Goal: Task Accomplishment & Management: Use online tool/utility

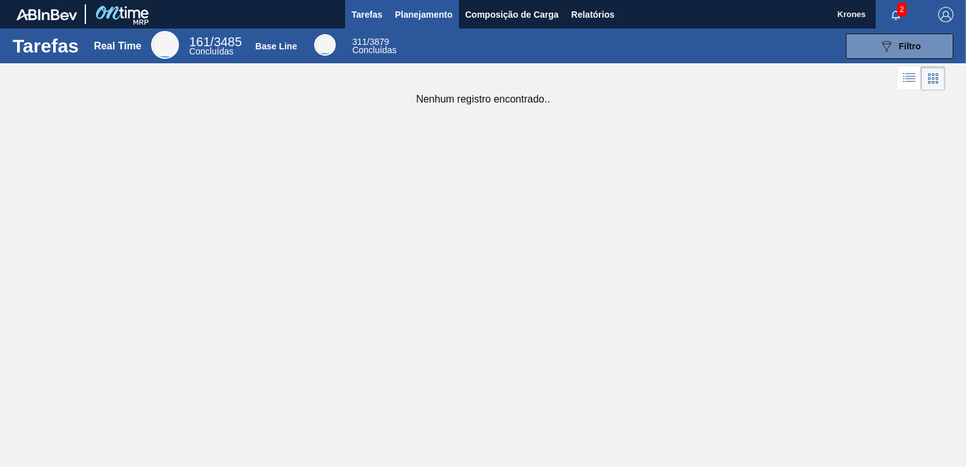
click at [424, 21] on span "Planejamento" at bounding box center [424, 14] width 58 height 15
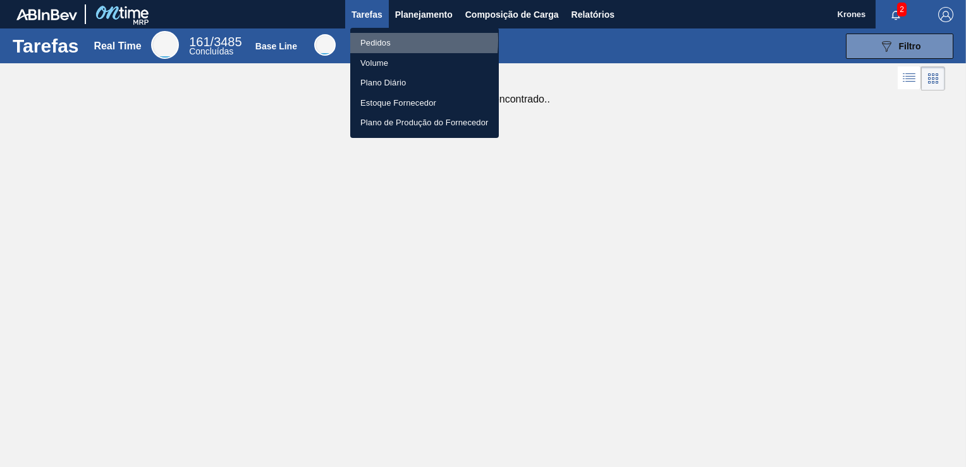
click at [374, 40] on li "Pedidos" at bounding box center [424, 43] width 149 height 20
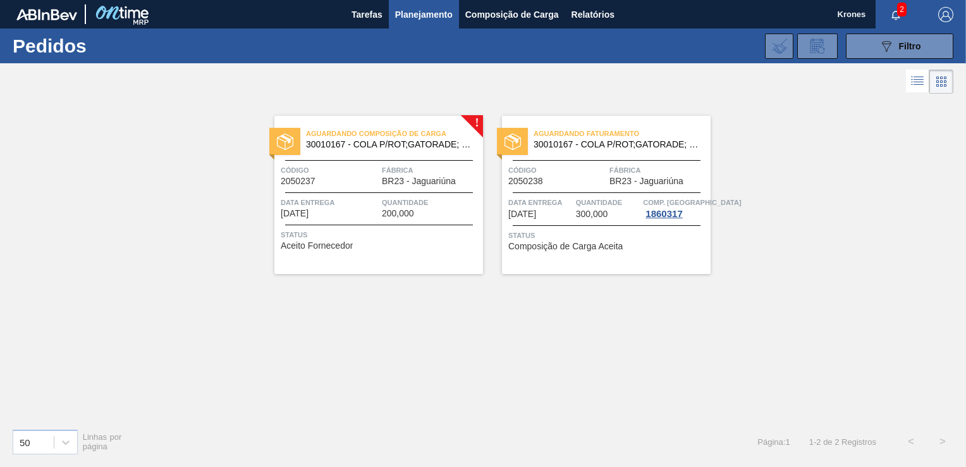
click at [344, 169] on span "Código" at bounding box center [330, 170] width 98 height 13
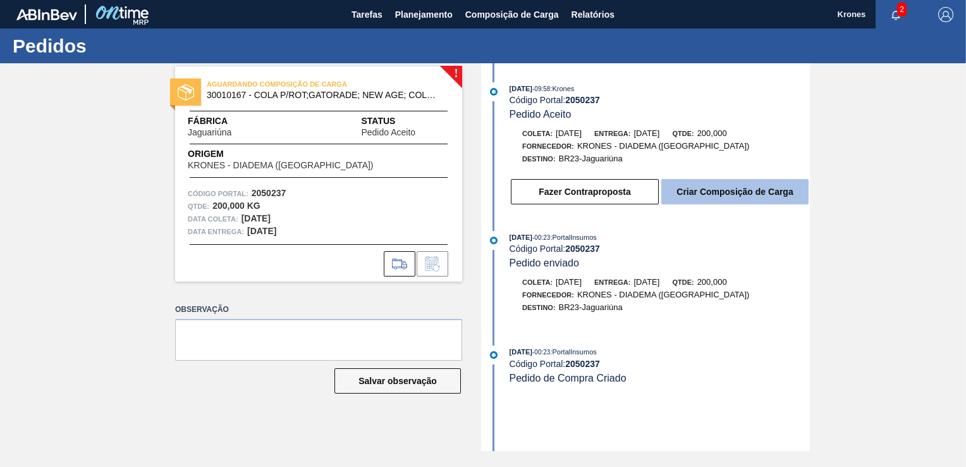
click at [720, 193] on button "Criar Composição de Carga" at bounding box center [734, 191] width 147 height 25
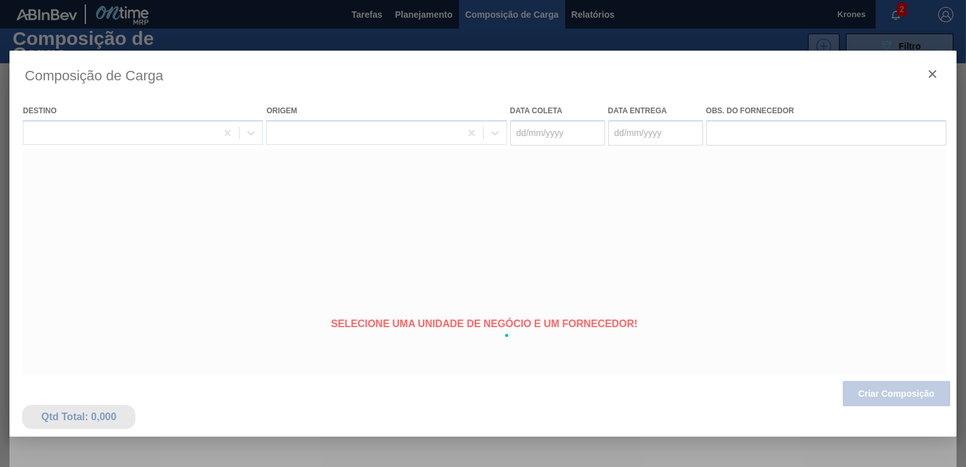
type coleta "23/10/2025"
type Entrega "[DATE]"
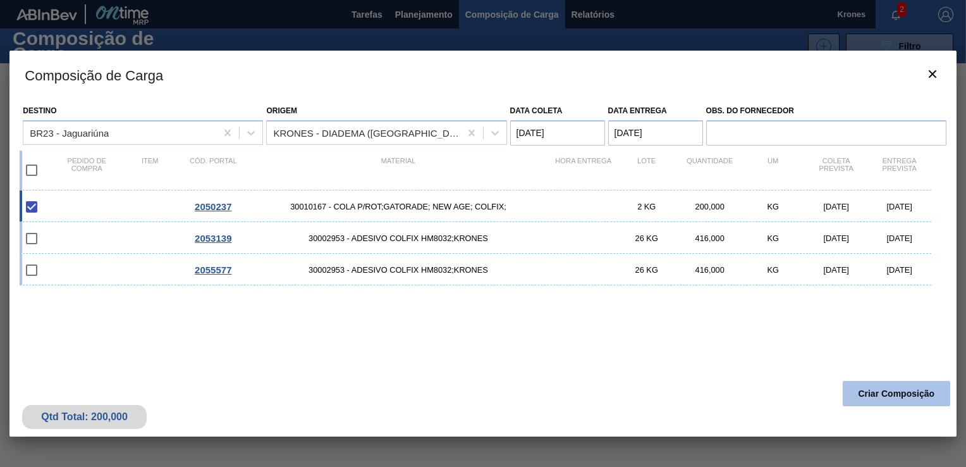
click at [879, 397] on button "Criar Composição" at bounding box center [897, 393] width 108 height 25
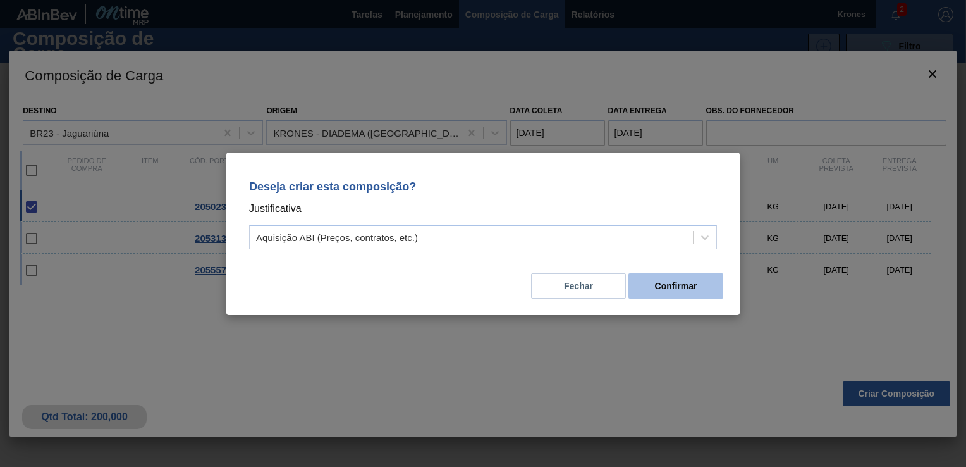
click at [663, 290] on button "Confirmar" at bounding box center [676, 285] width 95 height 25
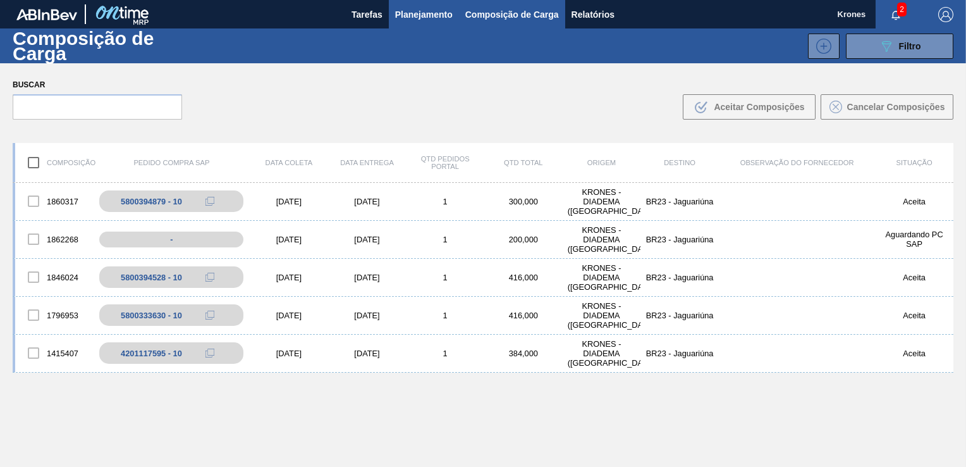
click at [417, 15] on span "Planejamento" at bounding box center [424, 14] width 58 height 15
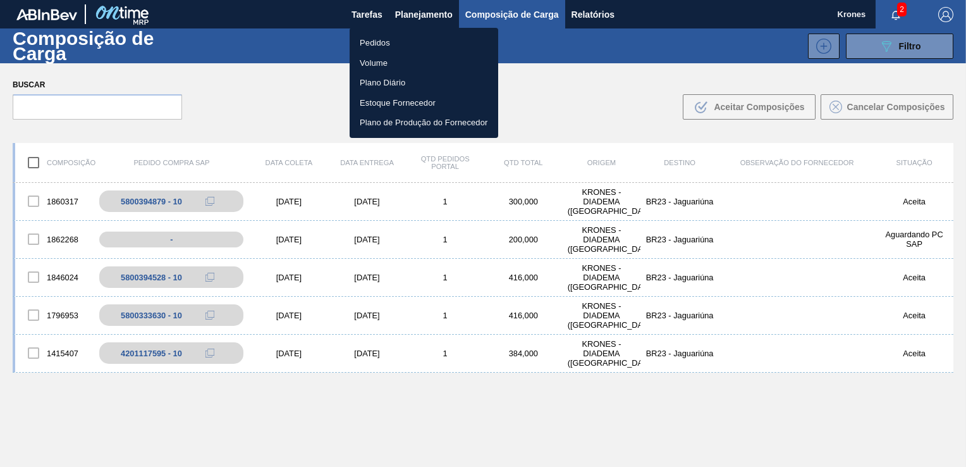
click at [387, 39] on li "Pedidos" at bounding box center [424, 43] width 149 height 20
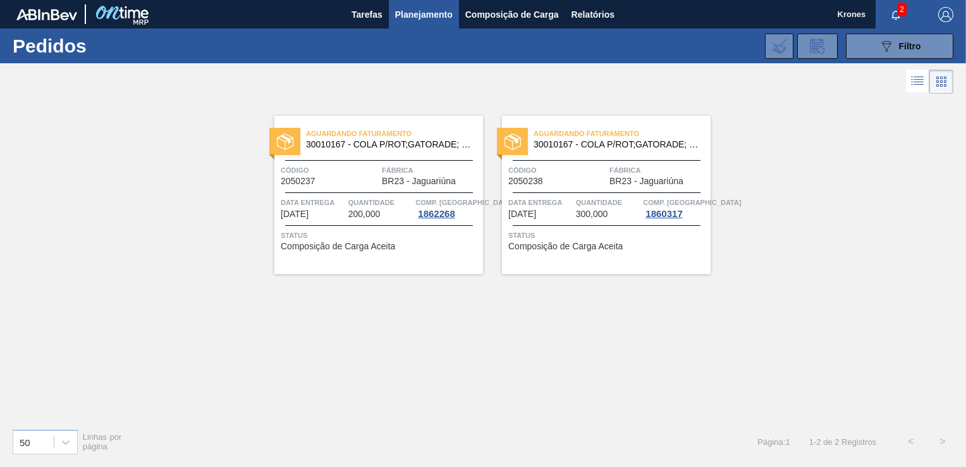
click at [341, 172] on span "Código" at bounding box center [330, 170] width 98 height 13
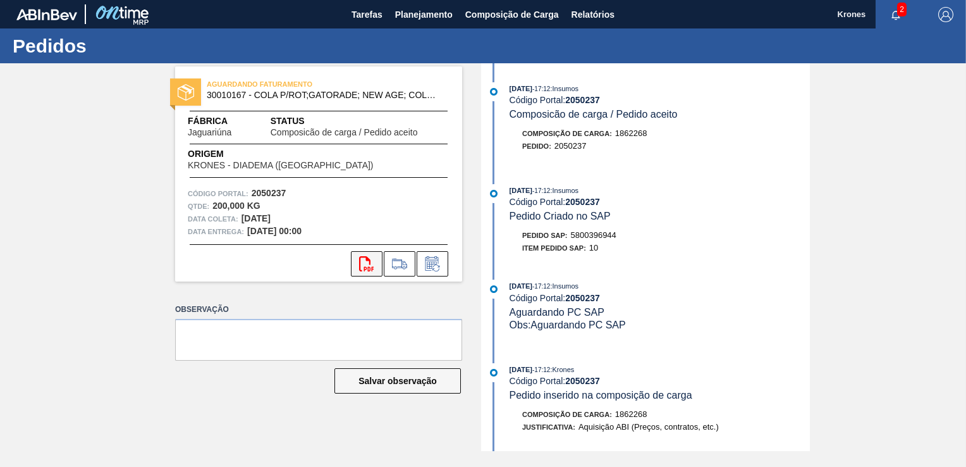
click at [371, 265] on icon "svg{fill:#ff0000}" at bounding box center [366, 263] width 15 height 15
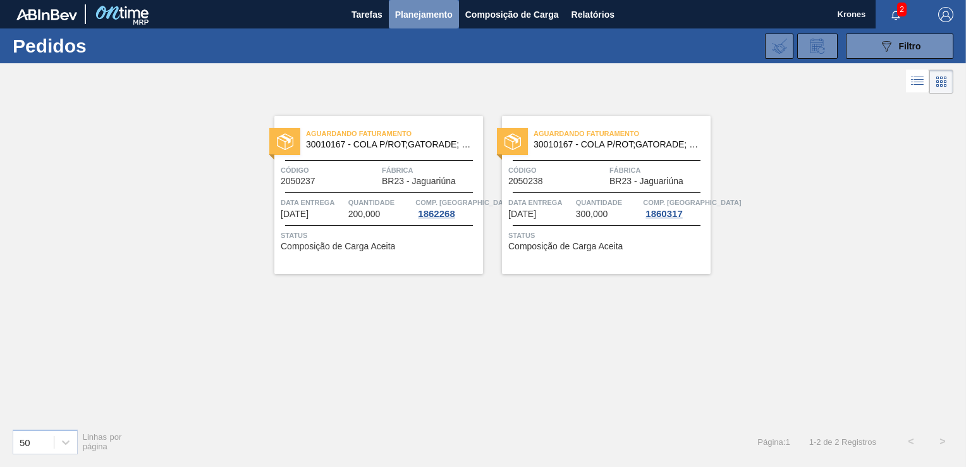
click at [419, 15] on span "Planejamento" at bounding box center [424, 14] width 58 height 15
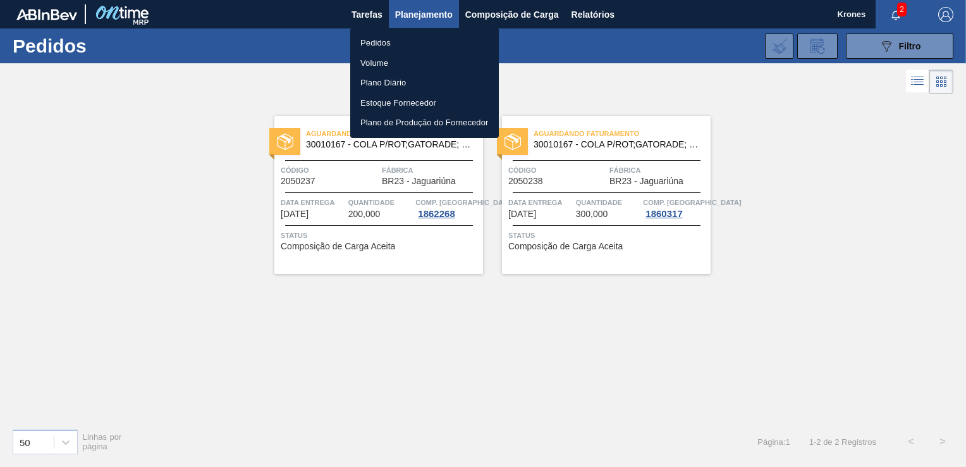
click at [377, 64] on li "Volume" at bounding box center [424, 63] width 149 height 20
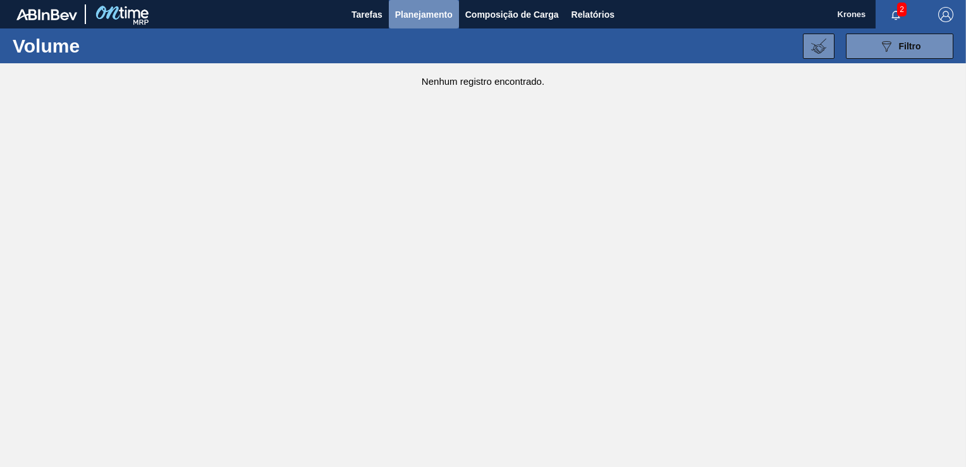
click at [410, 16] on span "Planejamento" at bounding box center [424, 14] width 58 height 15
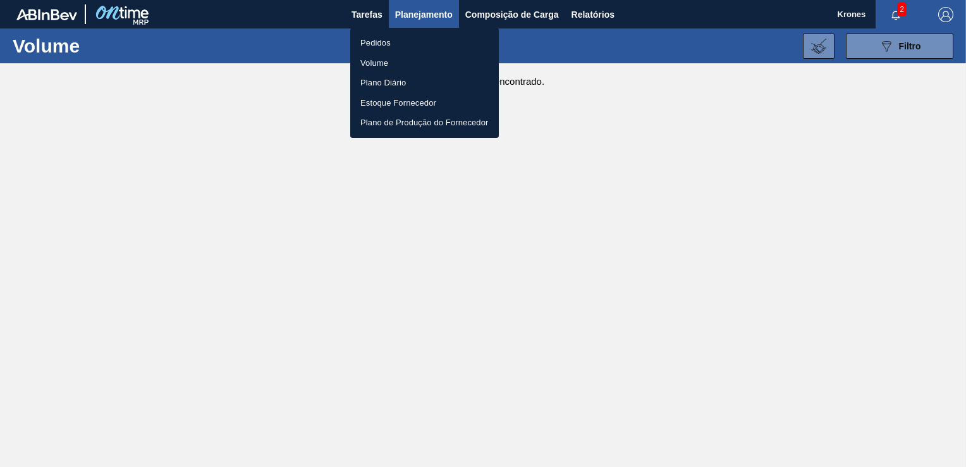
click at [368, 42] on li "Pedidos" at bounding box center [424, 43] width 149 height 20
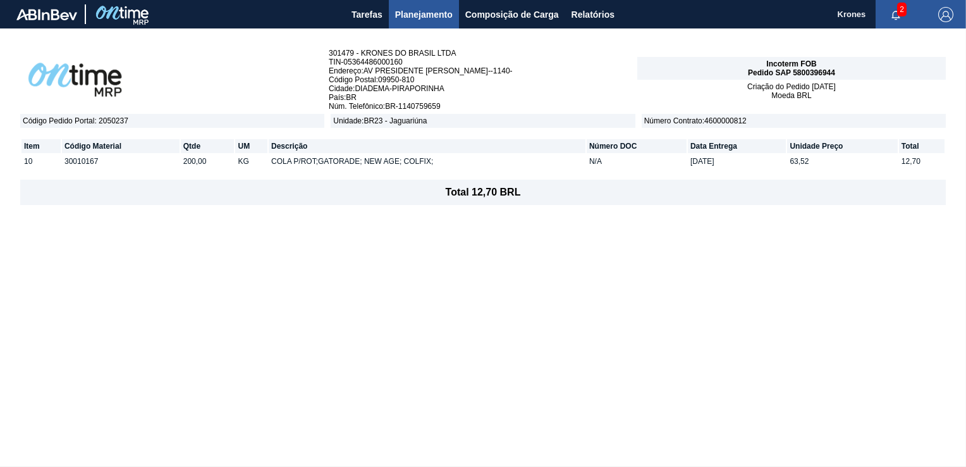
click at [566, 246] on div "301479 - KRONES DO BRASIL LTDA TIN - 05364486000160 Endereço : [STREET_ADDRESS]…" at bounding box center [483, 247] width 966 height 438
